Goal: Task Accomplishment & Management: Manage account settings

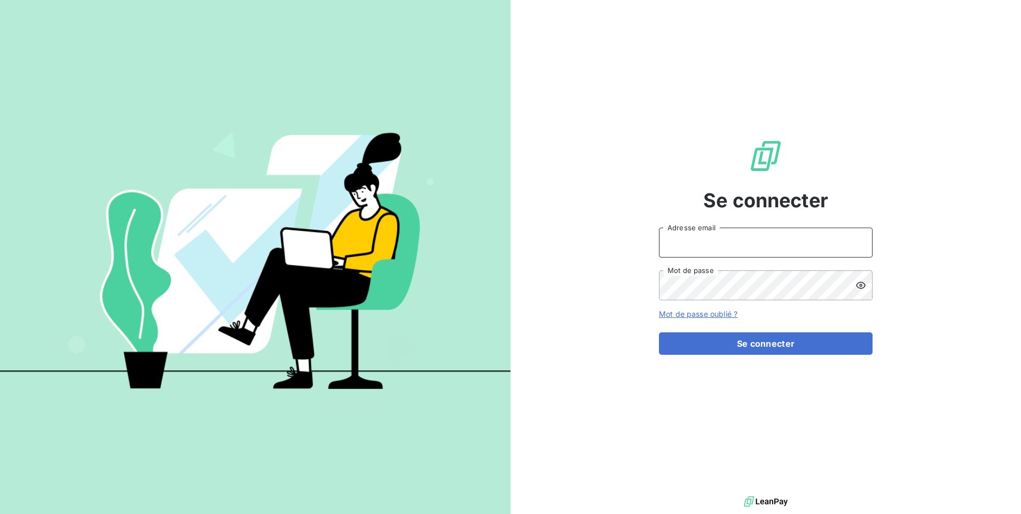
click at [766, 251] on input "Adresse email" at bounding box center [766, 242] width 214 height 30
type input "[EMAIL_ADDRESS][DOMAIN_NAME]"
click at [857, 285] on icon at bounding box center [861, 285] width 10 height 7
click at [857, 285] on icon at bounding box center [861, 284] width 10 height 7
click at [857, 285] on icon at bounding box center [861, 285] width 10 height 7
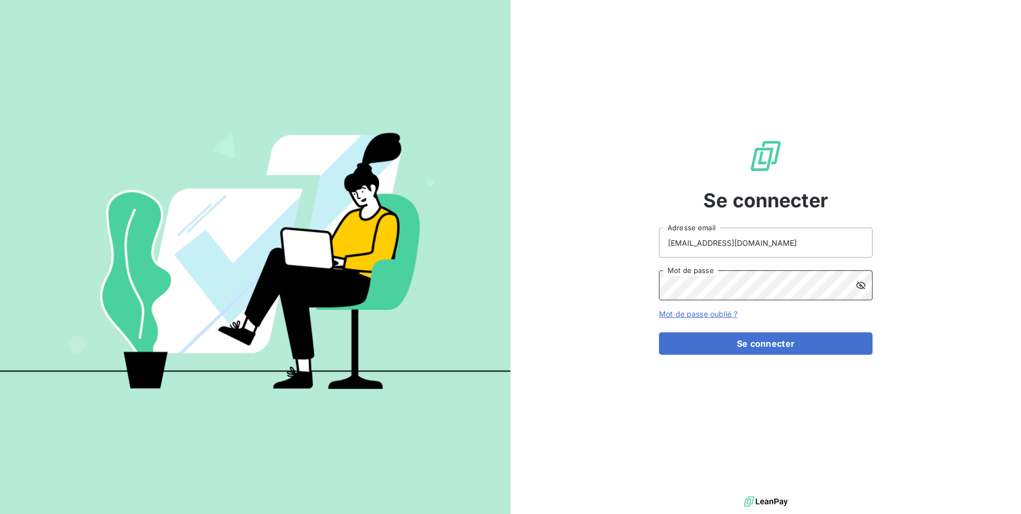
click at [659, 332] on button "Se connecter" at bounding box center [766, 343] width 214 height 22
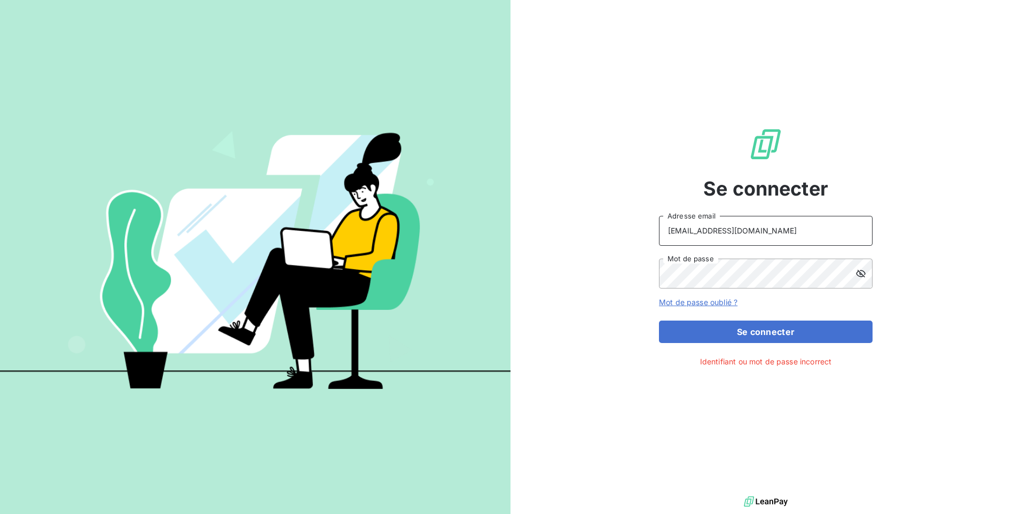
click at [791, 230] on input "[EMAIL_ADDRESS][DOMAIN_NAME]" at bounding box center [766, 231] width 214 height 30
click at [841, 229] on input "[EMAIL_ADDRESS][DOMAIN_NAME]" at bounding box center [766, 231] width 214 height 30
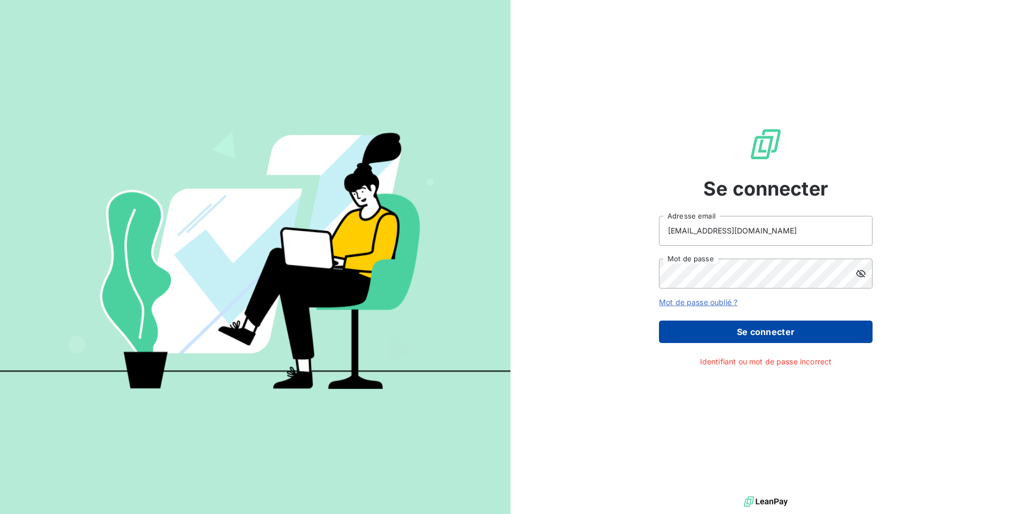
click at [790, 326] on button "Se connecter" at bounding box center [766, 331] width 214 height 22
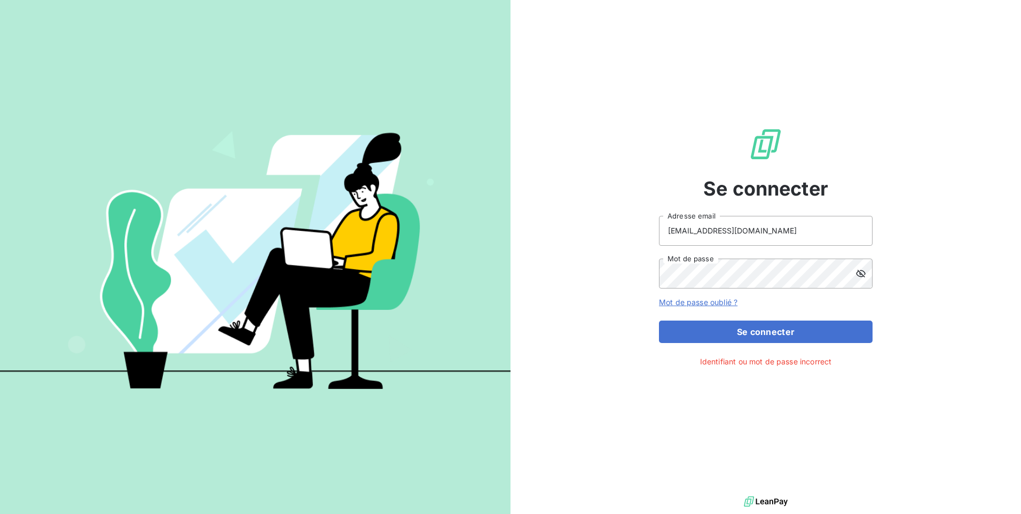
click at [771, 318] on form "[EMAIL_ADDRESS][DOMAIN_NAME] Adresse email Mot de passe Mot de passe oublié ? S…" at bounding box center [766, 279] width 214 height 127
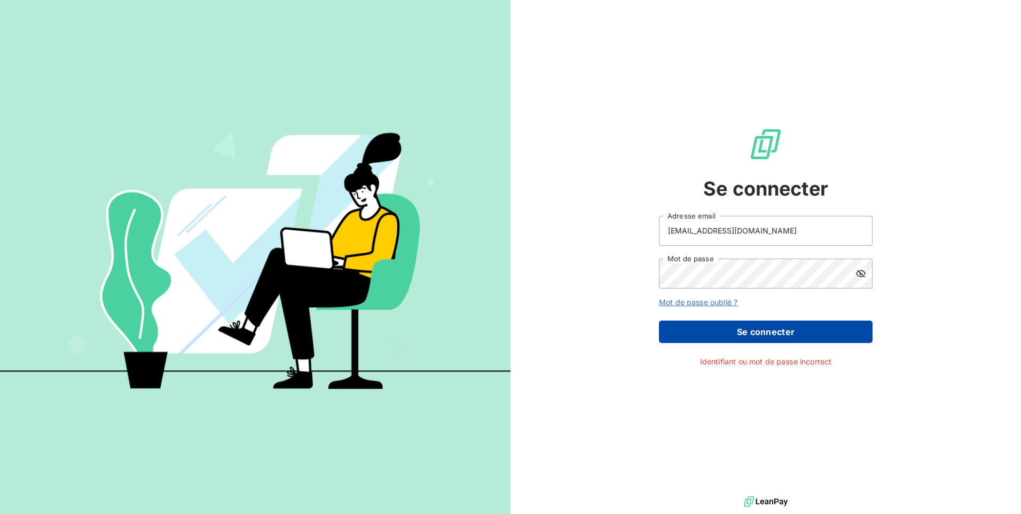
click at [771, 325] on button "Se connecter" at bounding box center [766, 331] width 214 height 22
click at [776, 335] on button "Se connecter" at bounding box center [766, 331] width 214 height 22
